Goal: Information Seeking & Learning: Find specific fact

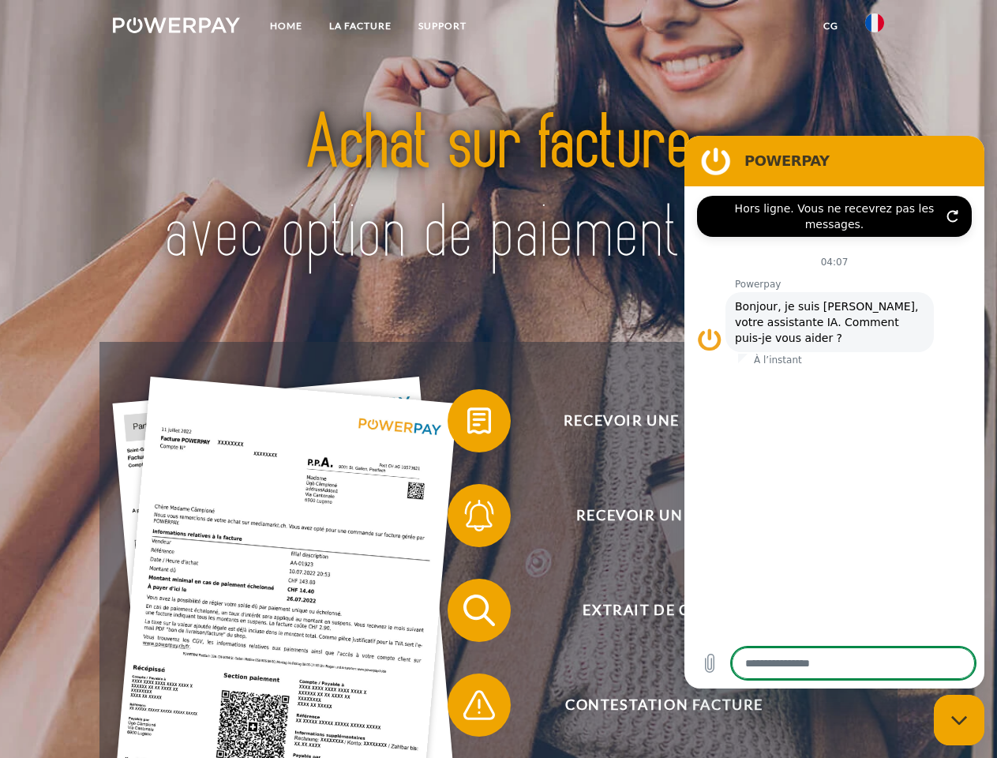
click at [176, 28] on img at bounding box center [176, 25] width 127 height 16
click at [875, 28] on img at bounding box center [874, 22] width 19 height 19
click at [831, 26] on link "CG" at bounding box center [831, 26] width 42 height 28
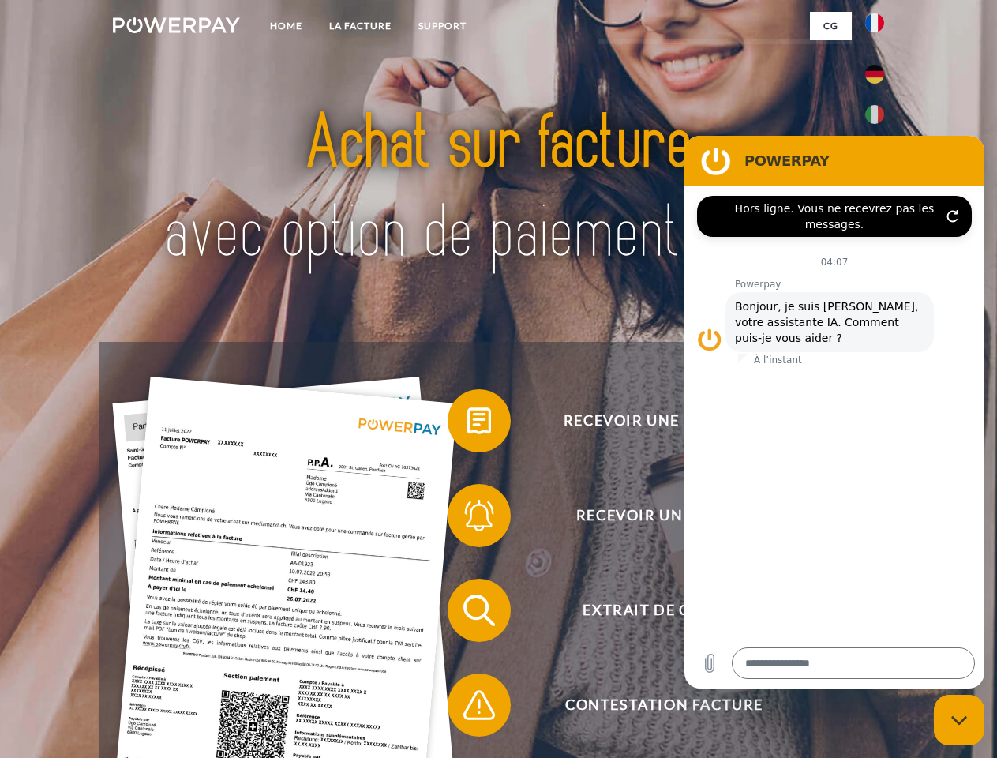
click at [467, 424] on span at bounding box center [455, 420] width 79 height 79
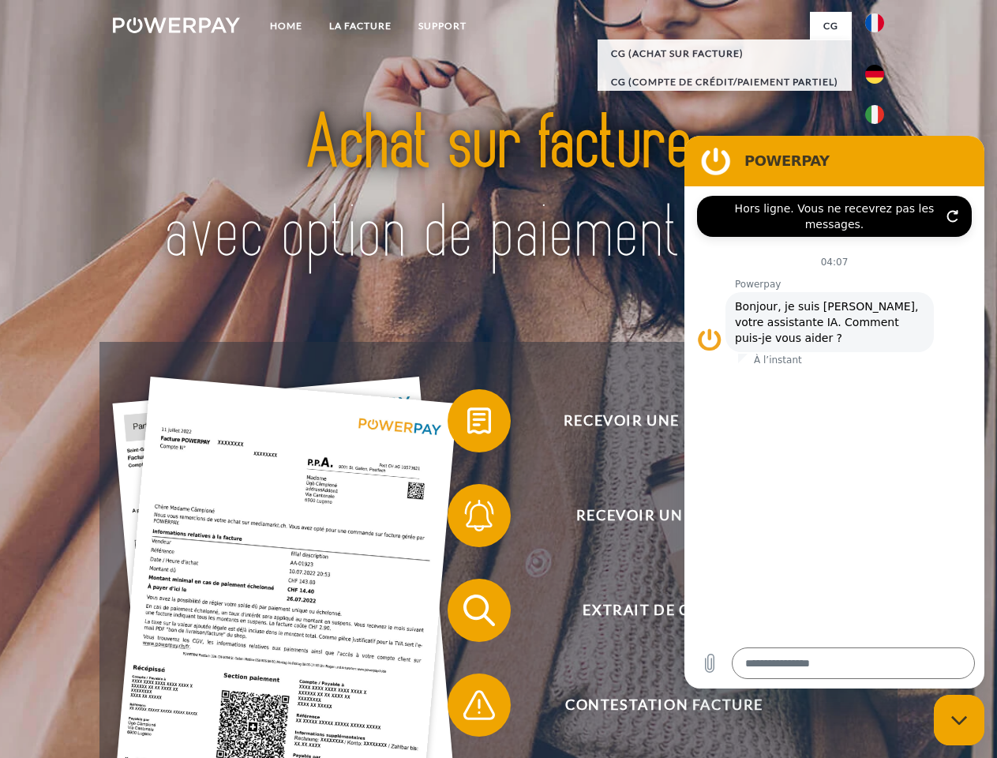
click at [467, 519] on span at bounding box center [455, 515] width 79 height 79
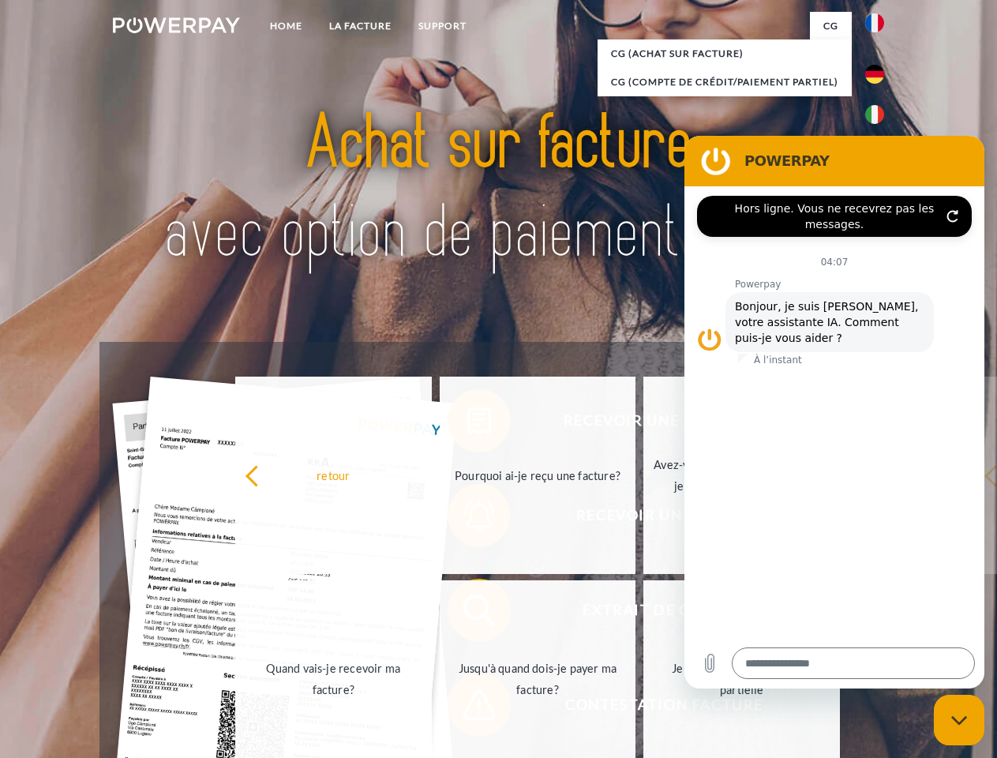
click at [467, 614] on link "Jusqu'à quand dois-je payer ma facture?" at bounding box center [538, 678] width 197 height 197
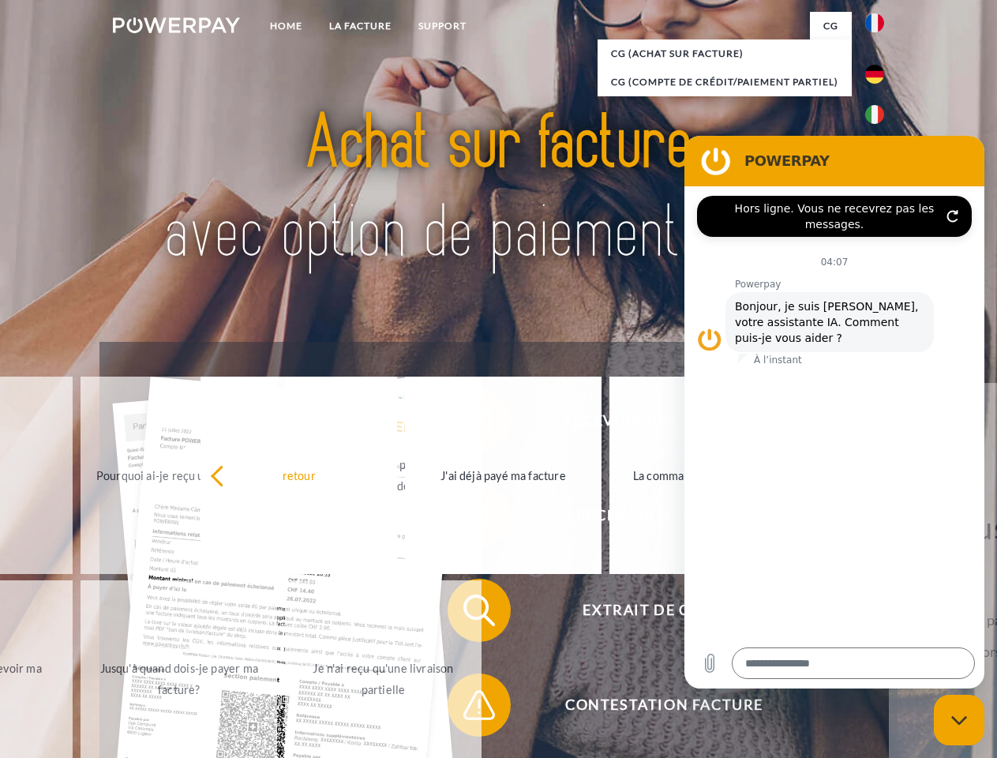
click at [467, 708] on span at bounding box center [455, 705] width 79 height 79
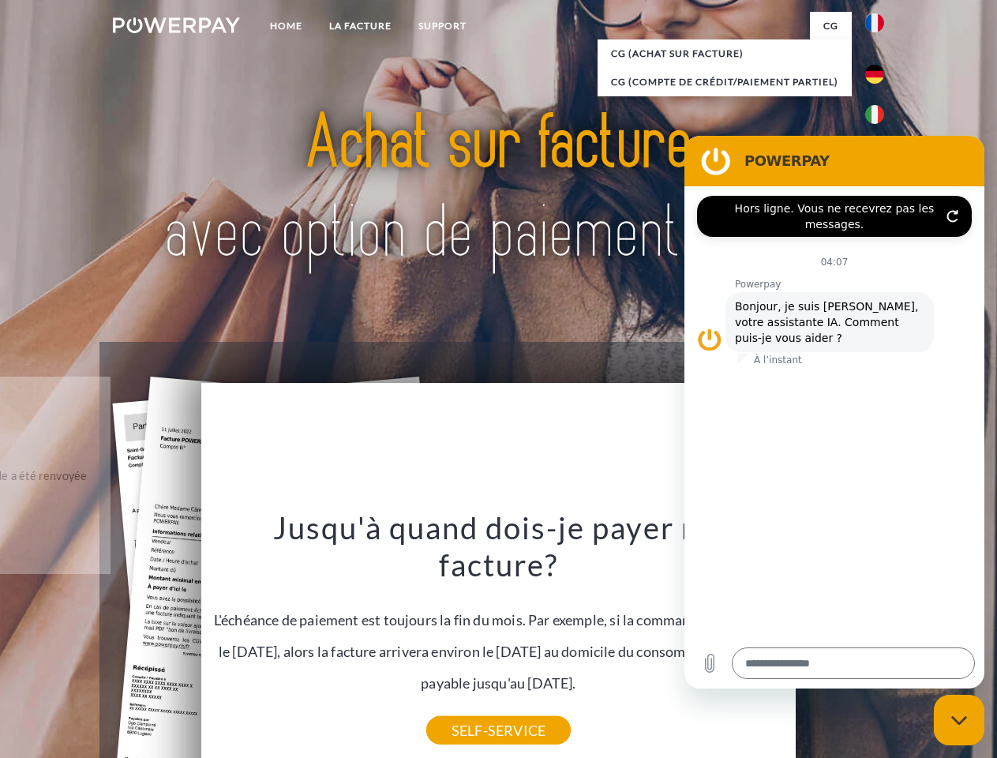
click at [959, 720] on icon "Fermer la fenêtre de messagerie" at bounding box center [959, 720] width 17 height 10
type textarea "*"
